Goal: Task Accomplishment & Management: Complete application form

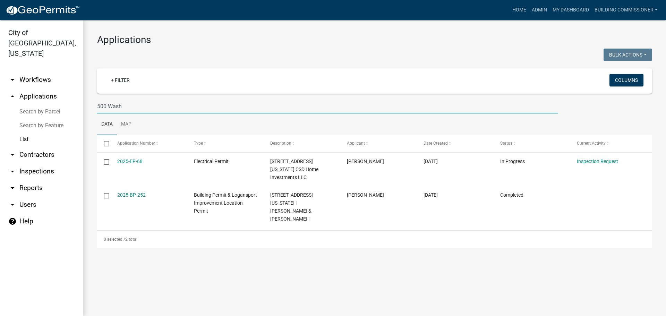
click at [125, 107] on input "500 Wash" at bounding box center [327, 106] width 461 height 14
type input "5"
select select "3: 100"
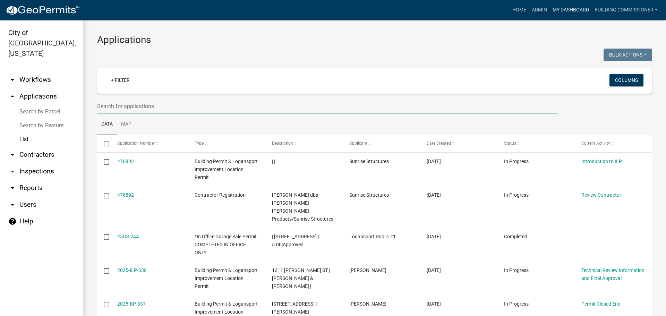
click at [561, 7] on link "My Dashboard" at bounding box center [571, 9] width 42 height 13
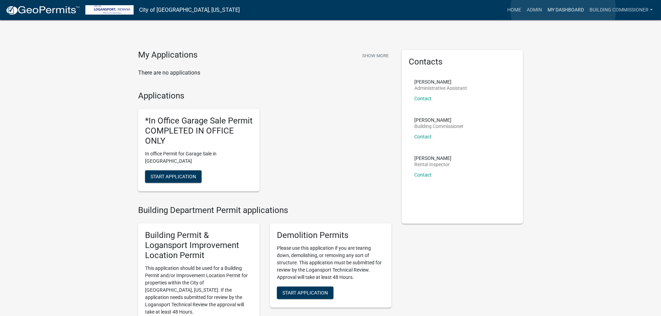
click at [563, 10] on link "My Dashboard" at bounding box center [566, 9] width 42 height 13
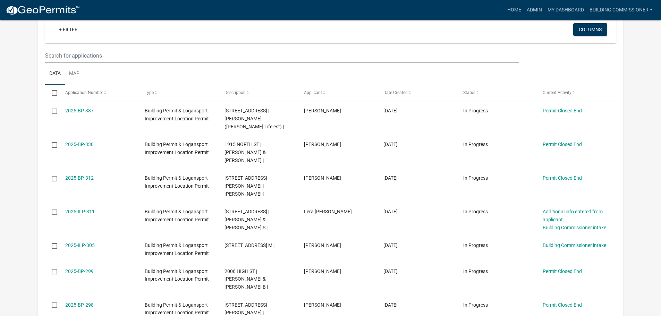
scroll to position [335, 0]
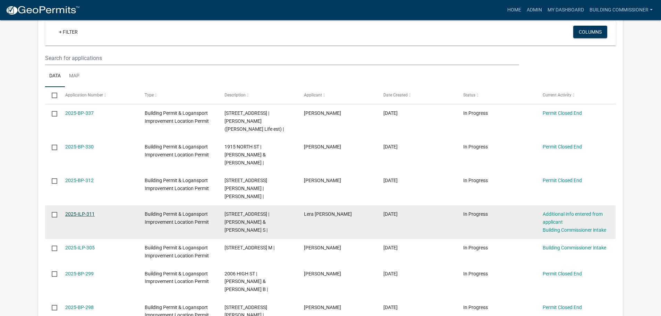
click at [76, 211] on link "2025-ILP-311" at bounding box center [79, 214] width 29 height 6
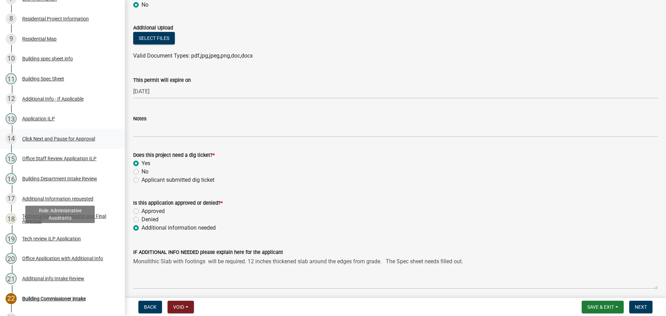
scroll to position [243, 0]
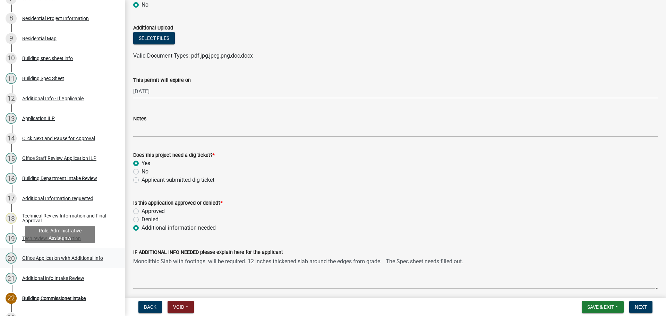
click at [55, 257] on div "Office Application with Additional Info" at bounding box center [62, 258] width 81 height 5
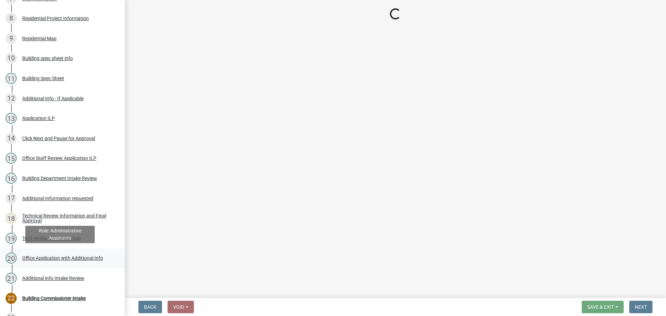
scroll to position [0, 0]
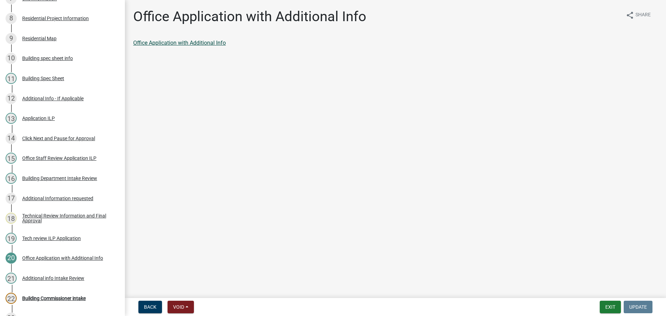
click at [163, 43] on link "Office Application with Additional Info" at bounding box center [179, 43] width 93 height 7
click at [49, 277] on div "Additional info Intake Review" at bounding box center [53, 278] width 62 height 5
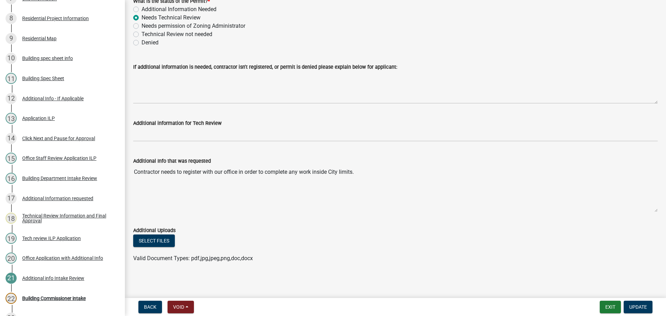
scroll to position [62, 0]
click at [40, 77] on div "Building Spec Sheet" at bounding box center [43, 78] width 42 height 5
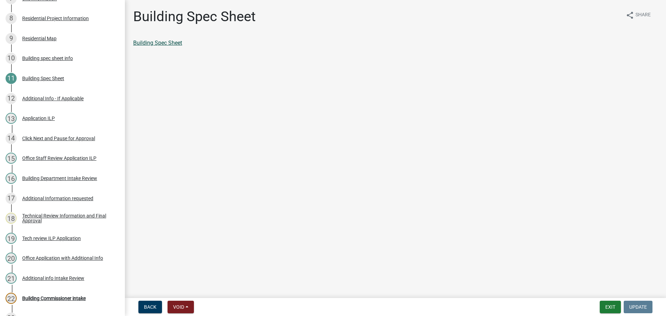
click at [150, 40] on link "Building Spec Sheet" at bounding box center [157, 43] width 49 height 7
click at [45, 97] on div "Additional Info - If Applicable" at bounding box center [52, 98] width 61 height 5
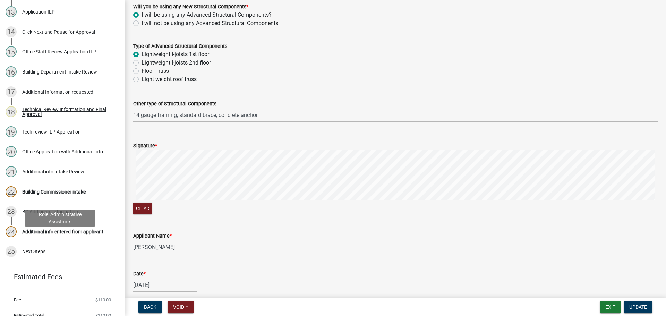
scroll to position [358, 0]
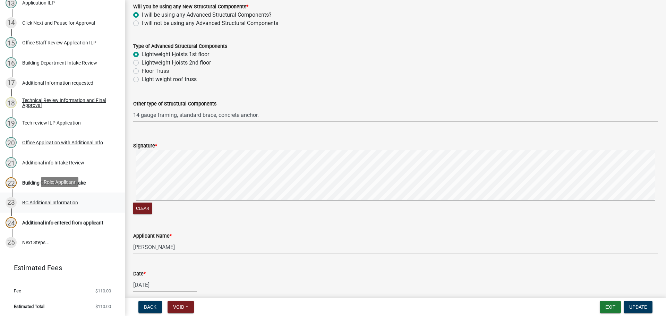
click at [54, 202] on div "BC Additional Information" at bounding box center [50, 202] width 56 height 5
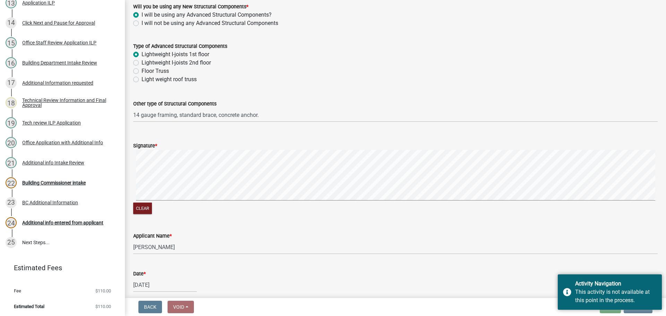
scroll to position [355, 0]
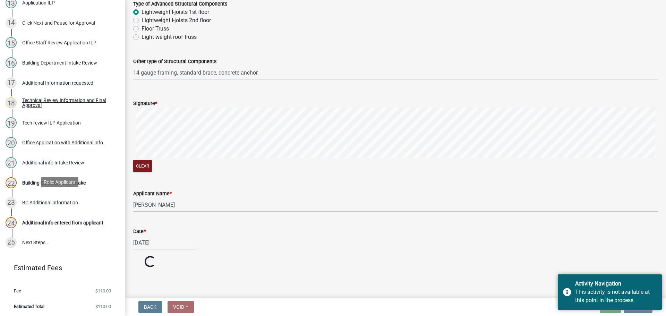
click at [57, 201] on div "BC Additional Information" at bounding box center [50, 202] width 56 height 5
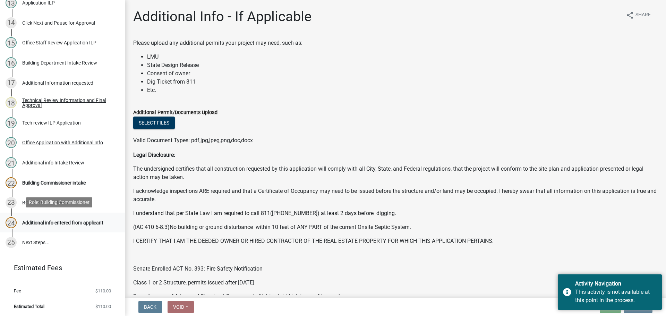
click at [53, 221] on div "Additional info entered from applicant" at bounding box center [62, 222] width 81 height 5
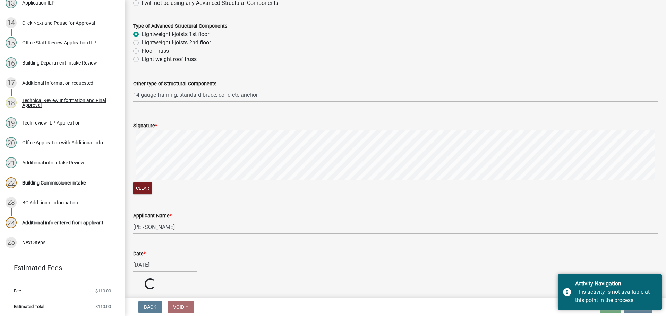
scroll to position [355, 0]
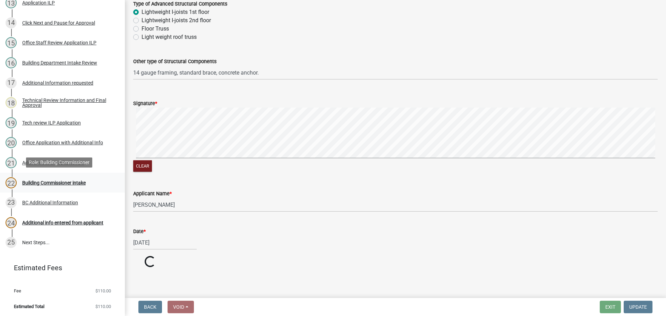
click at [56, 178] on div "22 Building Commissioner intake" at bounding box center [60, 182] width 108 height 11
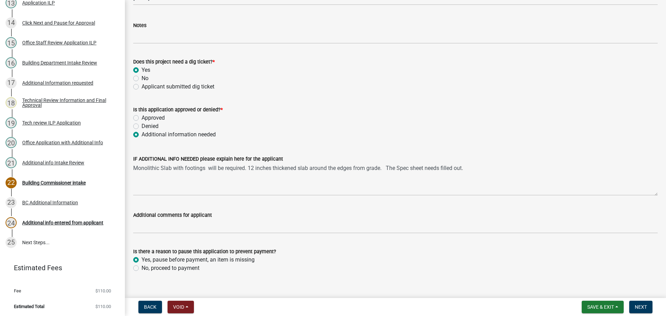
scroll to position [555, 0]
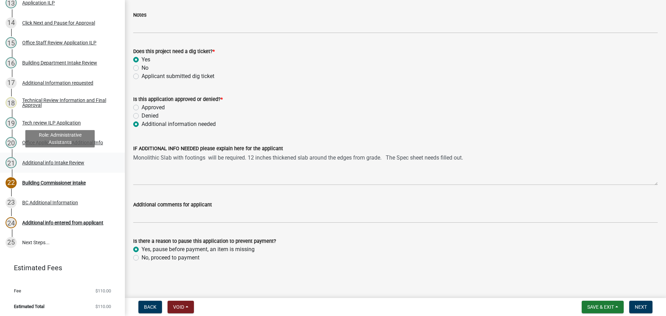
click at [57, 161] on div "Additional info Intake Review" at bounding box center [53, 162] width 62 height 5
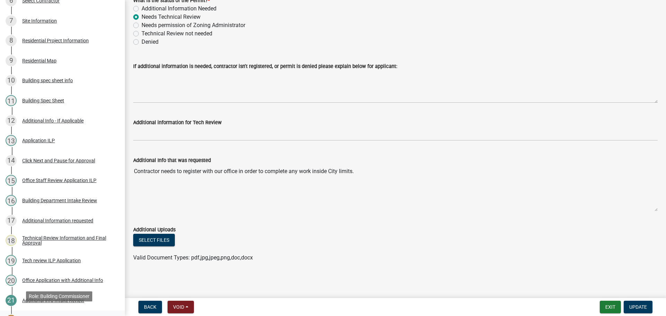
scroll to position [220, 0]
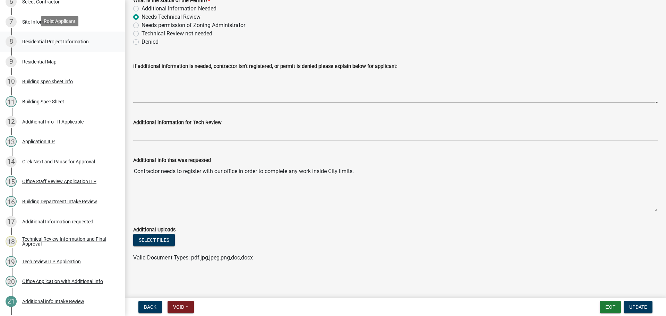
click at [47, 41] on div "Residential Project Information" at bounding box center [55, 41] width 67 height 5
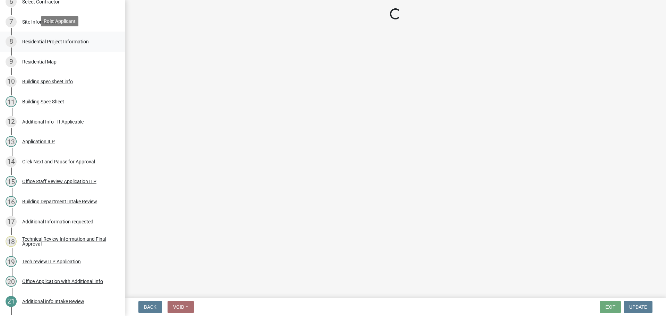
scroll to position [0, 0]
select select "10348b23-6364-40a0-8dca-30255dadf297"
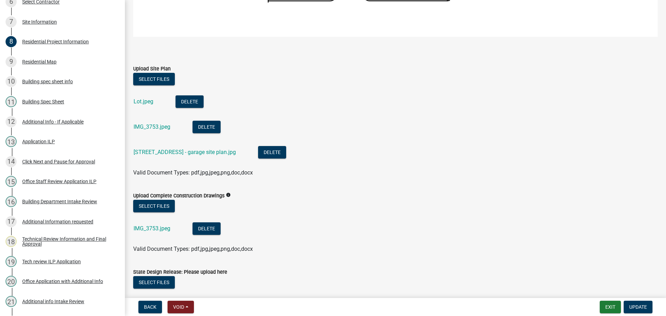
scroll to position [1111, 0]
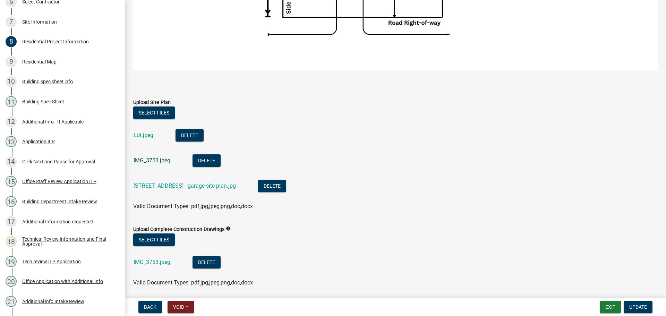
click at [149, 157] on link "IMG_3753.jpeg" at bounding box center [152, 160] width 37 height 7
click at [151, 259] on link "IMG_3753.jpeg" at bounding box center [152, 262] width 37 height 7
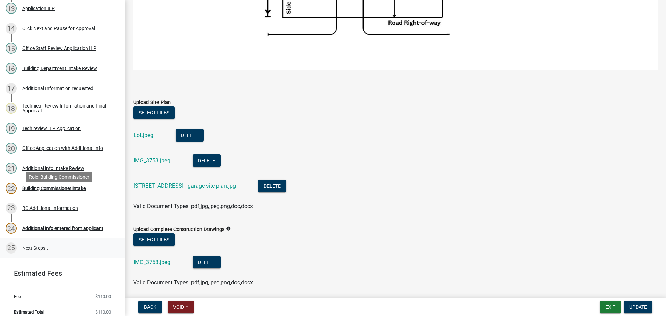
scroll to position [358, 0]
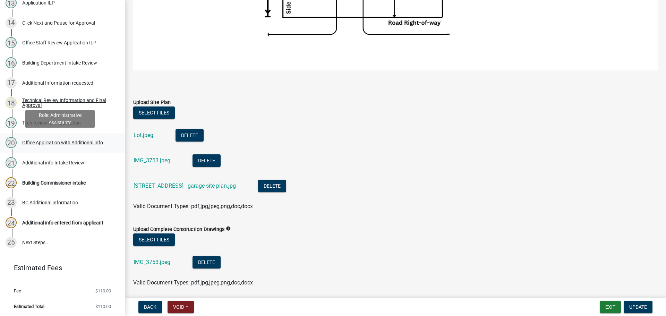
click at [45, 142] on div "Office Application with Additional Info" at bounding box center [62, 142] width 81 height 5
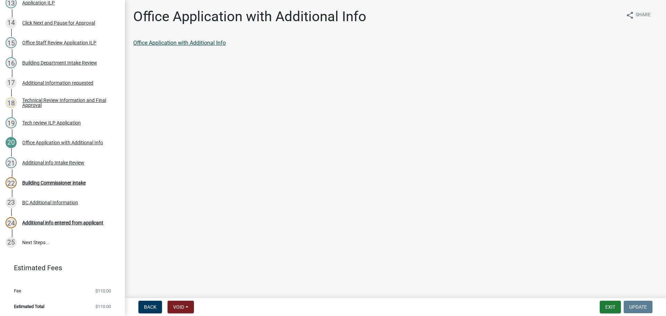
click at [184, 42] on link "Office Application with Additional Info" at bounding box center [179, 43] width 93 height 7
click at [53, 161] on div "Additional info Intake Review" at bounding box center [53, 162] width 62 height 5
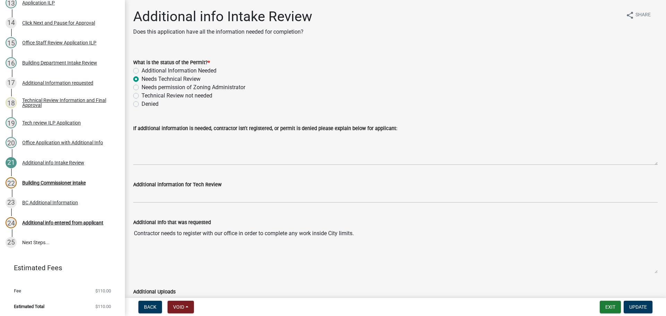
scroll to position [62, 0]
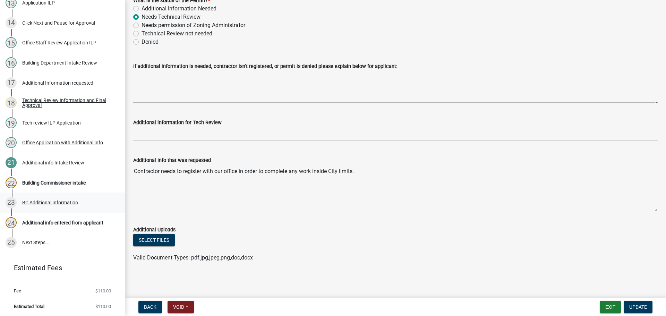
click at [44, 201] on div "BC Additional Information" at bounding box center [50, 202] width 56 height 5
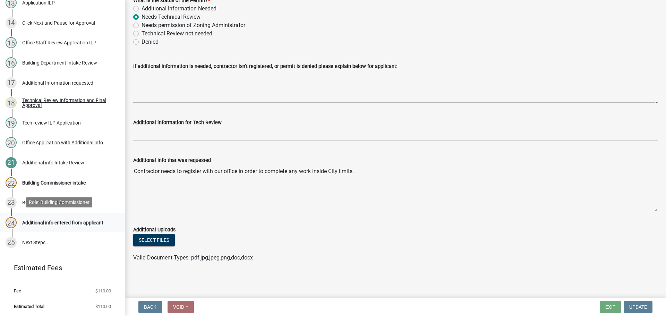
click at [38, 221] on div "Additional info entered from applicant" at bounding box center [62, 222] width 81 height 5
click at [34, 181] on div "Building Commissioner intake" at bounding box center [54, 182] width 64 height 5
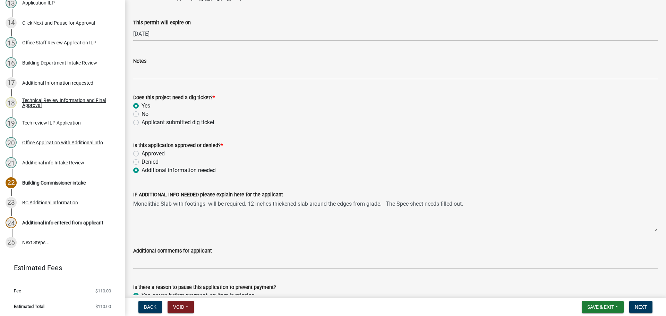
scroll to position [555, 0]
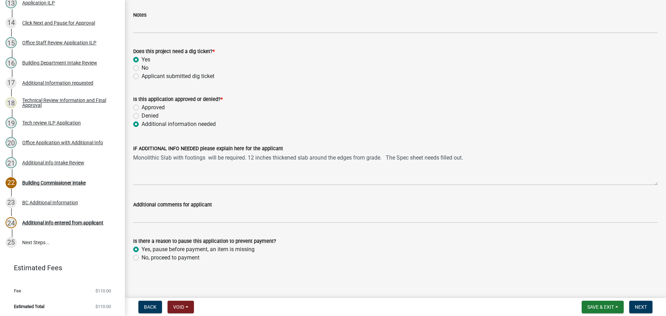
click at [142, 258] on label "No, proceed to payment" at bounding box center [171, 258] width 58 height 8
click at [142, 258] on input "No, proceed to payment" at bounding box center [144, 256] width 5 height 5
radio input "true"
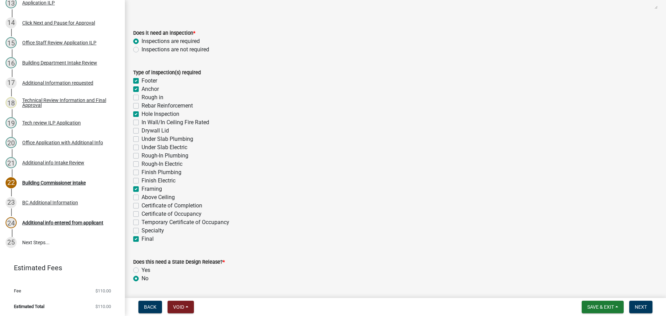
scroll to position [104, 0]
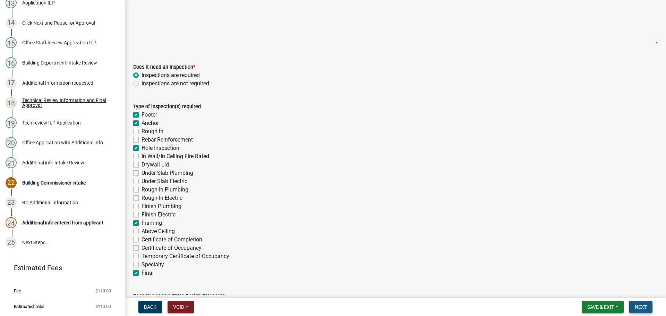
click at [643, 305] on span "Next" at bounding box center [641, 307] width 12 height 6
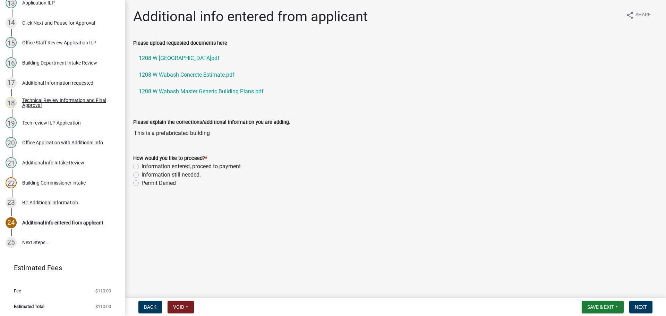
click at [142, 167] on label "Information entered, proceed to payment" at bounding box center [191, 166] width 99 height 8
click at [142, 167] on input "Information entered, proceed to payment" at bounding box center [144, 164] width 5 height 5
radio input "true"
click at [641, 306] on span "Next" at bounding box center [641, 307] width 12 height 6
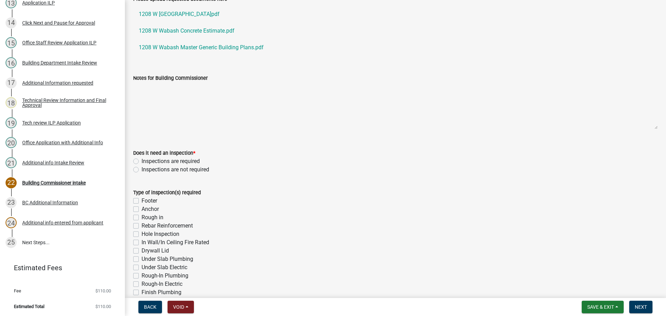
scroll to position [104, 0]
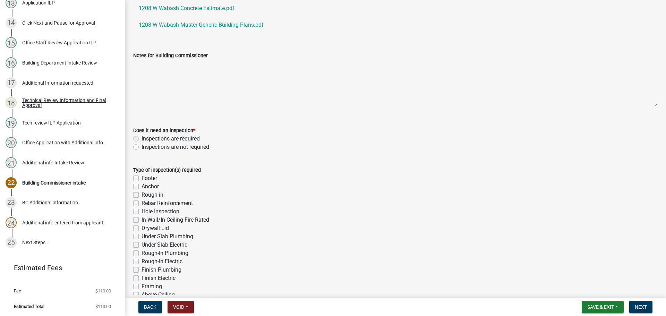
click at [142, 140] on label "Inspections are required" at bounding box center [171, 139] width 58 height 8
click at [142, 139] on input "Inspections are required" at bounding box center [144, 137] width 5 height 5
radio input "true"
click at [142, 178] on label "Footer" at bounding box center [150, 178] width 16 height 8
click at [142, 178] on input "Footer" at bounding box center [144, 176] width 5 height 5
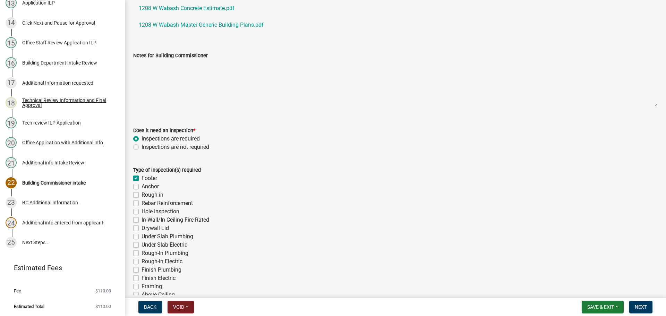
checkbox input "true"
checkbox input "false"
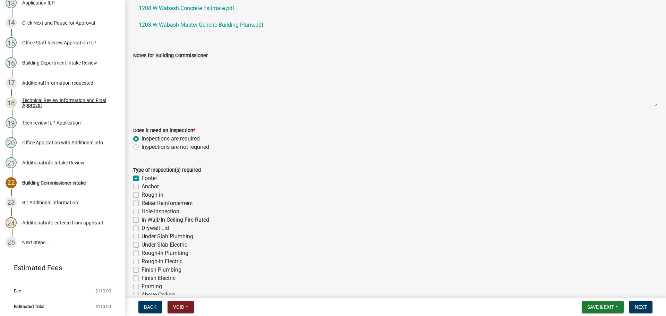
checkbox input "false"
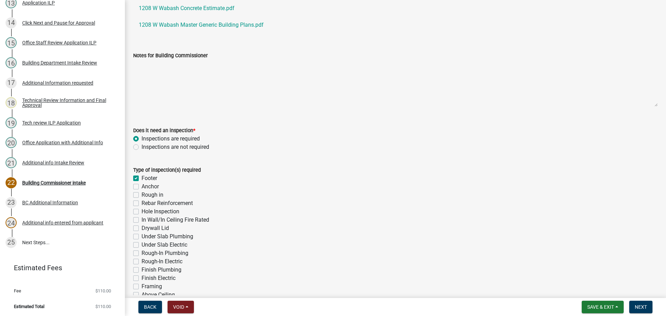
checkbox input "false"
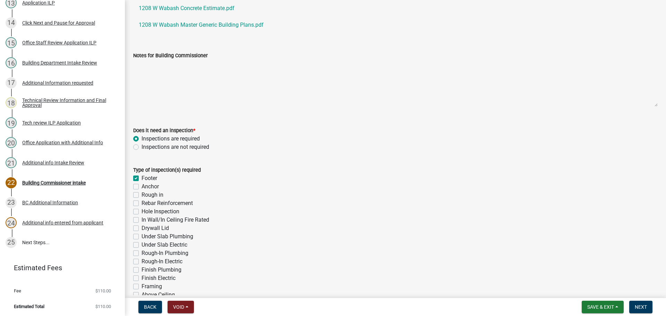
checkbox input "false"
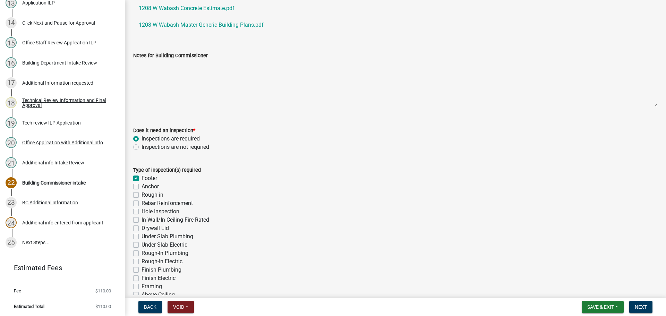
click at [142, 186] on label "Anchor" at bounding box center [150, 187] width 17 height 8
click at [142, 186] on input "Anchor" at bounding box center [144, 185] width 5 height 5
checkbox input "true"
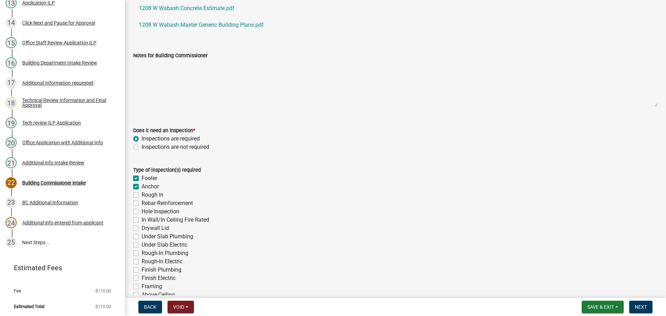
checkbox input "false"
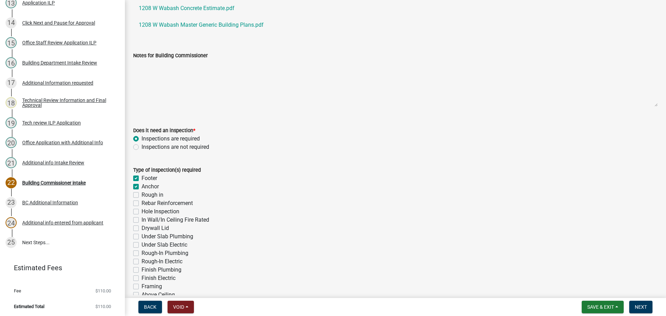
checkbox input "false"
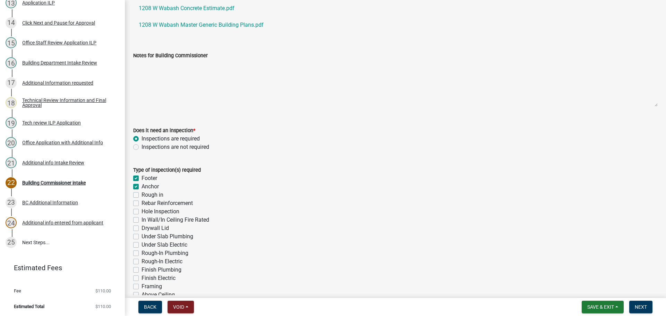
checkbox input "false"
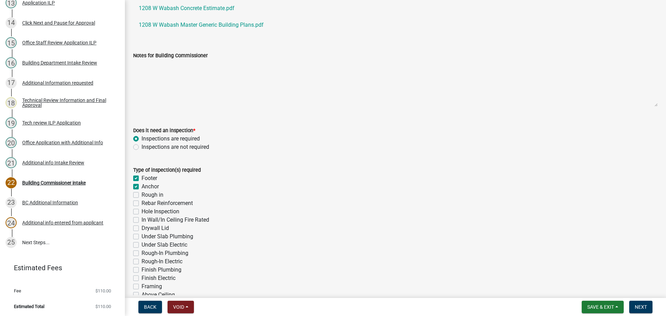
checkbox input "false"
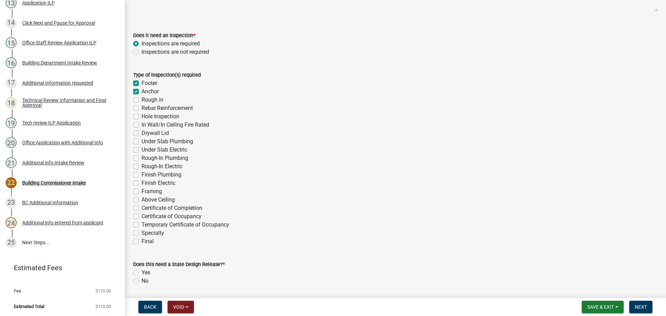
scroll to position [208, 0]
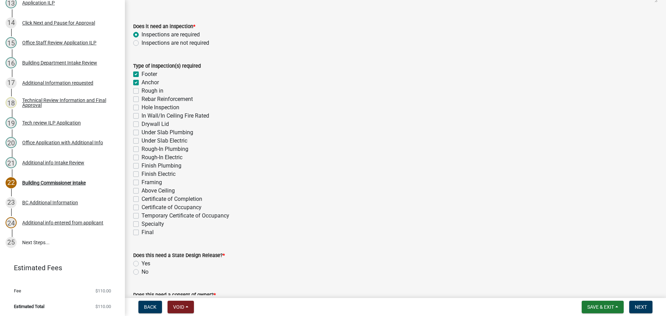
click at [142, 232] on label "Final" at bounding box center [148, 232] width 12 height 8
click at [142, 232] on input "Final" at bounding box center [144, 230] width 5 height 5
checkbox input "true"
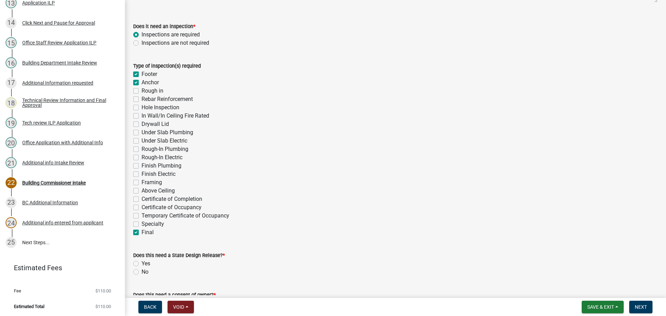
checkbox input "false"
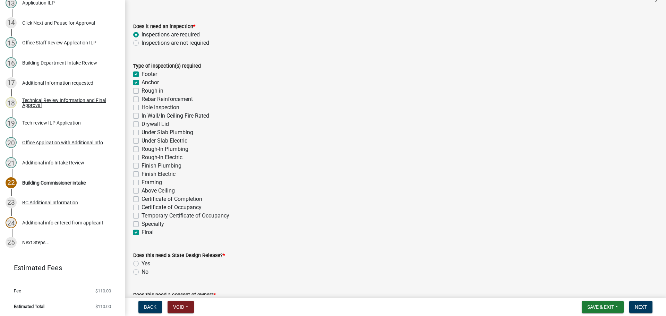
checkbox input "false"
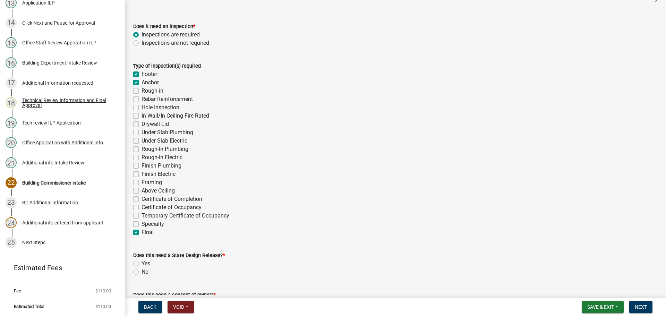
checkbox input "false"
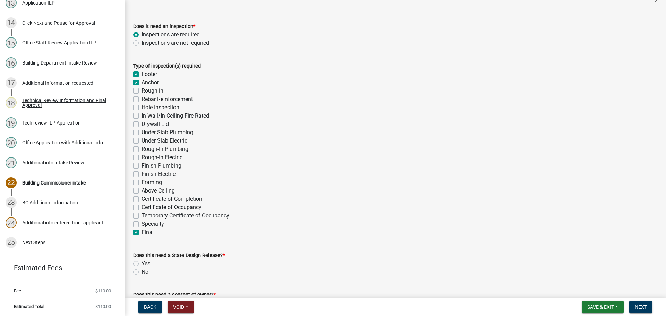
checkbox input "false"
checkbox input "true"
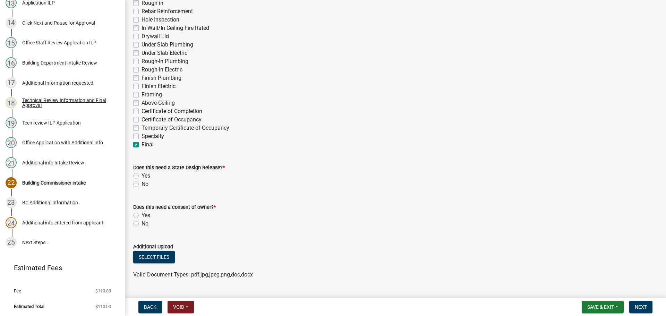
scroll to position [312, 0]
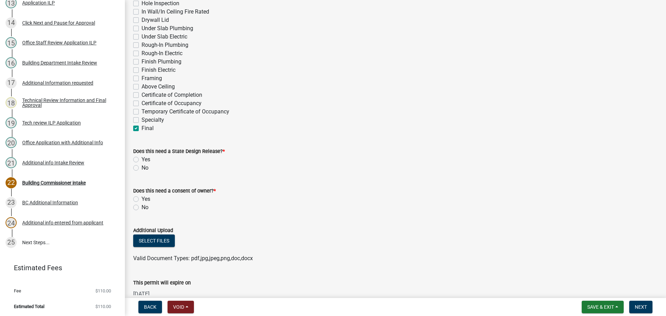
click at [142, 168] on label "No" at bounding box center [145, 168] width 7 height 8
click at [142, 168] on input "No" at bounding box center [144, 166] width 5 height 5
radio input "true"
click at [142, 208] on label "No" at bounding box center [145, 207] width 7 height 8
click at [142, 208] on input "No" at bounding box center [144, 205] width 5 height 5
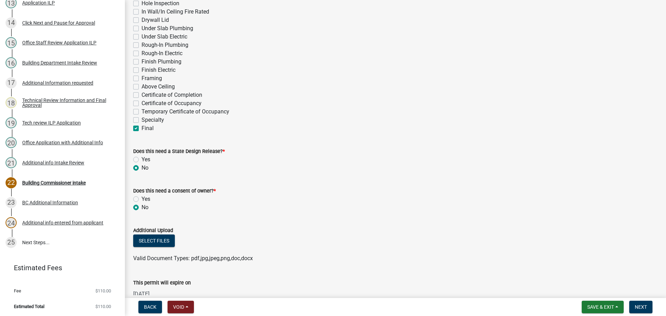
radio input "true"
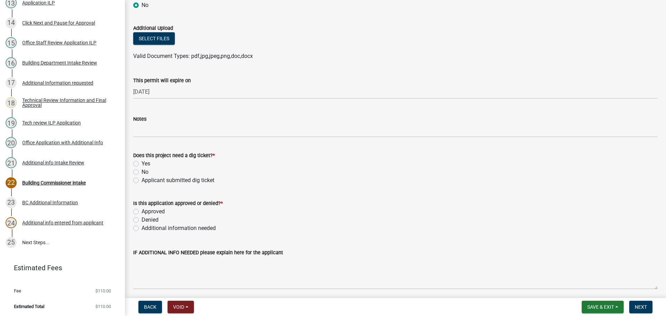
scroll to position [521, 0]
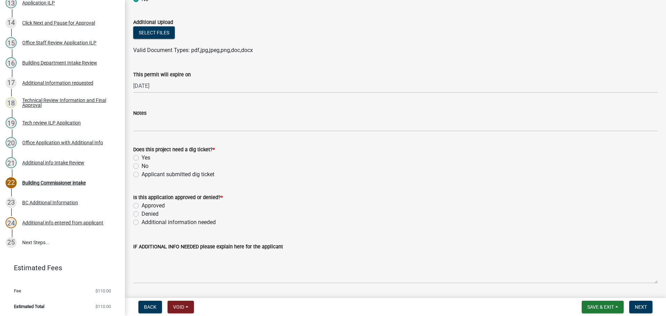
click at [142, 166] on label "No" at bounding box center [145, 166] width 7 height 8
click at [142, 166] on input "No" at bounding box center [144, 164] width 5 height 5
radio input "true"
click at [142, 204] on label "Approved" at bounding box center [153, 206] width 23 height 8
click at [142, 204] on input "Approved" at bounding box center [144, 204] width 5 height 5
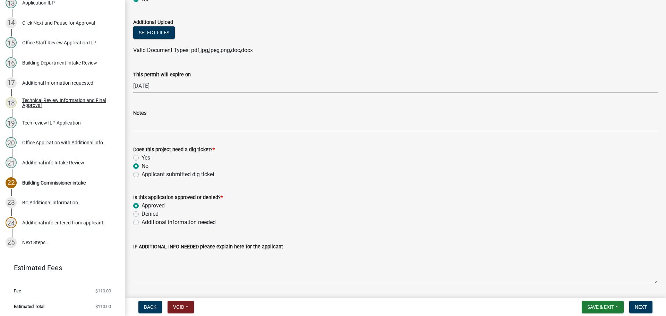
radio input "true"
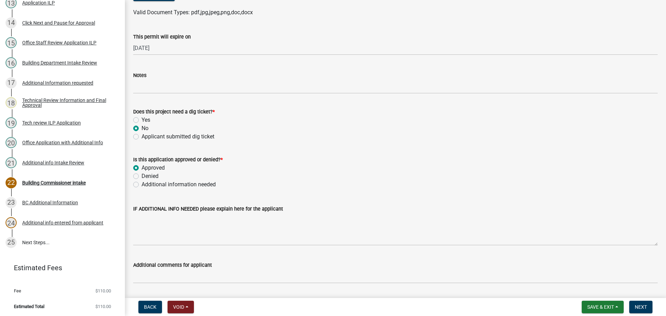
scroll to position [619, 0]
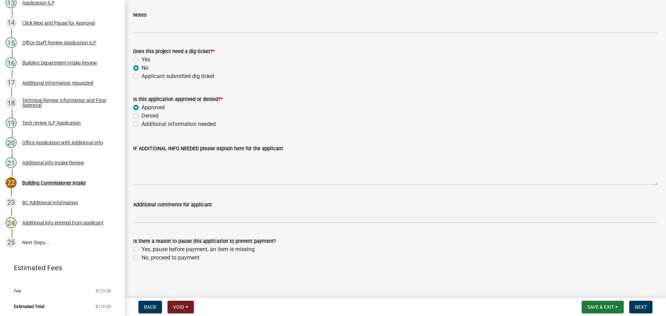
click at [142, 257] on label "No, proceed to payment" at bounding box center [171, 258] width 58 height 8
click at [142, 257] on input "No, proceed to payment" at bounding box center [144, 256] width 5 height 5
radio input "true"
click at [642, 306] on span "Next" at bounding box center [641, 307] width 12 height 6
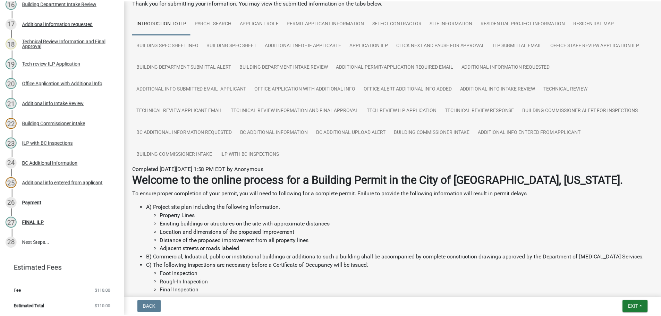
scroll to position [104, 0]
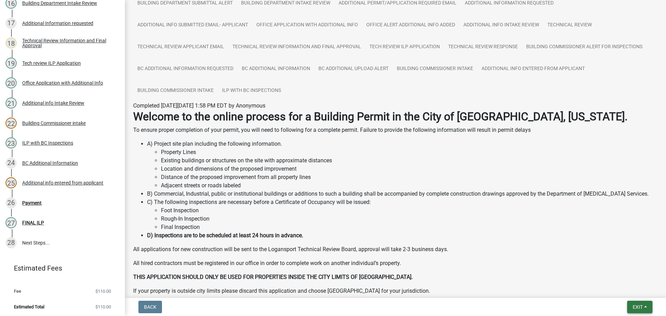
click at [640, 306] on span "Exit" at bounding box center [638, 307] width 10 height 6
click at [622, 290] on button "Save & Exit" at bounding box center [625, 289] width 56 height 17
